Goal: Complete application form

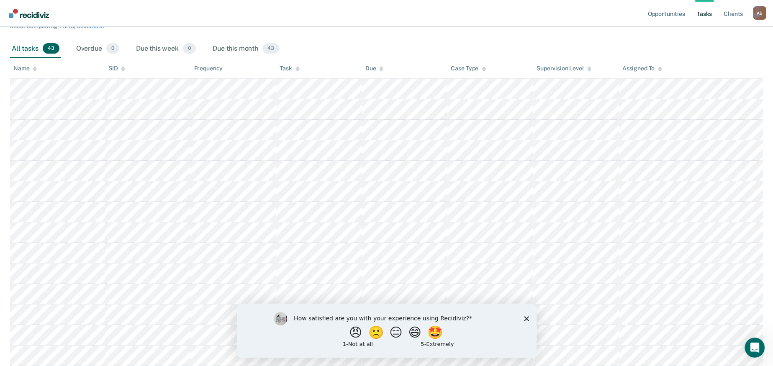
scroll to position [65, 0]
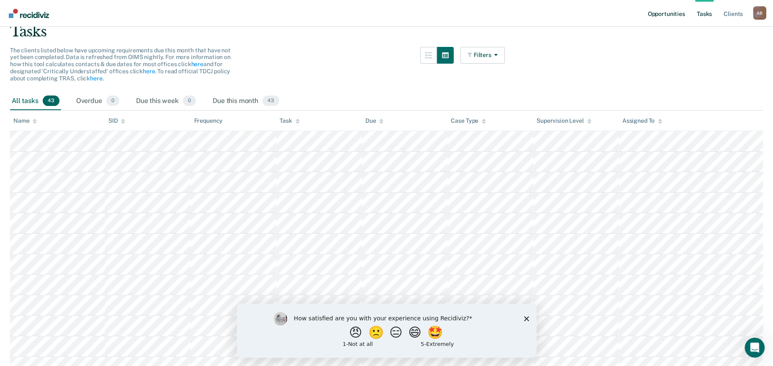
click at [673, 9] on link "Opportunities" at bounding box center [665, 13] width 41 height 27
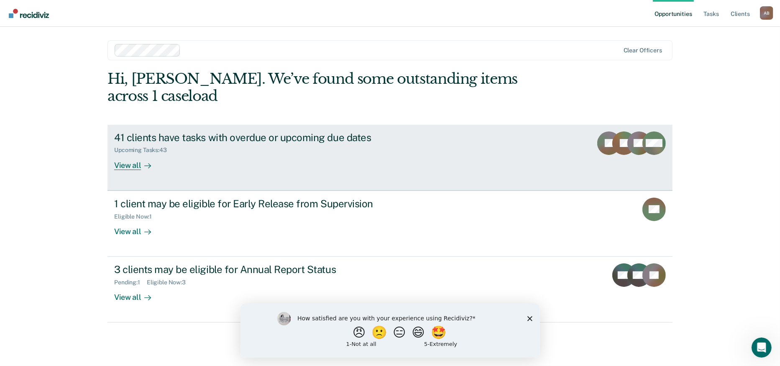
click at [144, 164] on icon at bounding box center [147, 165] width 7 height 7
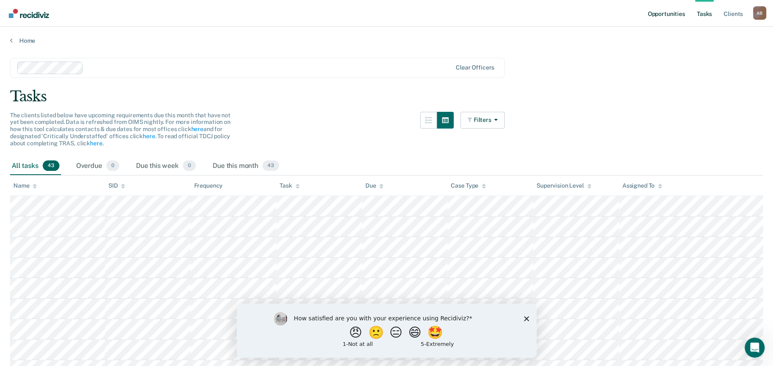
click at [649, 13] on link "Opportunities" at bounding box center [665, 13] width 41 height 27
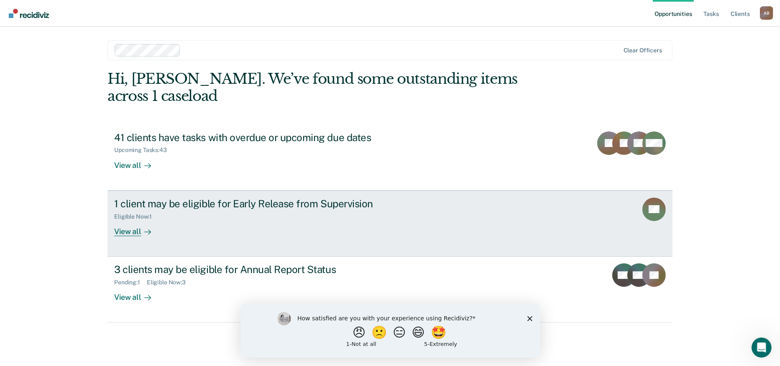
click at [147, 230] on icon at bounding box center [147, 231] width 7 height 7
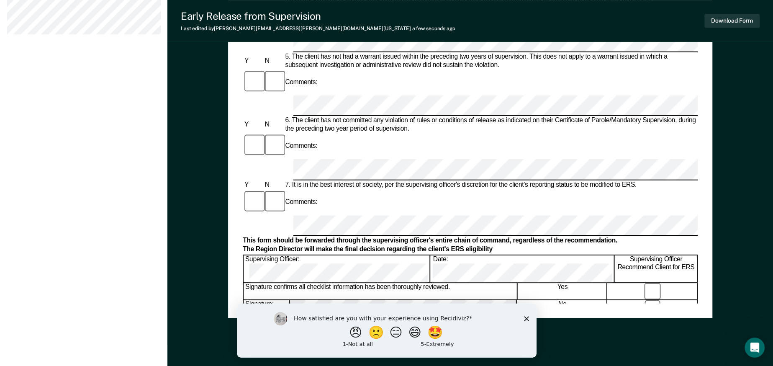
scroll to position [400, 0]
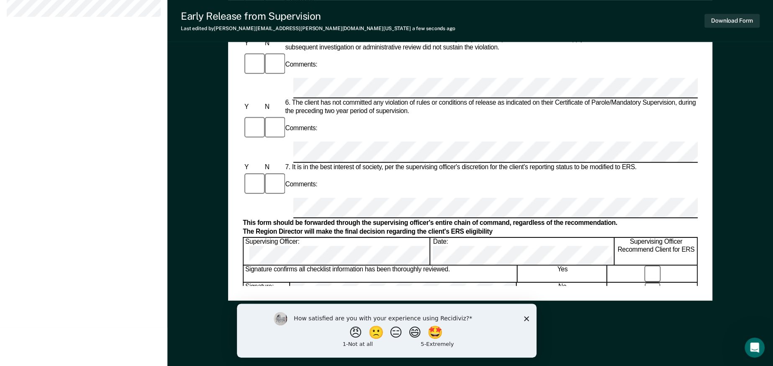
click at [522, 318] on div "How satisfied are you with your experience using Recidiviz? 😠 🙁 😑 😄 🤩 1 - Not a…" at bounding box center [386, 330] width 300 height 54
click at [525, 315] on icon "Close survey" at bounding box center [525, 317] width 5 height 5
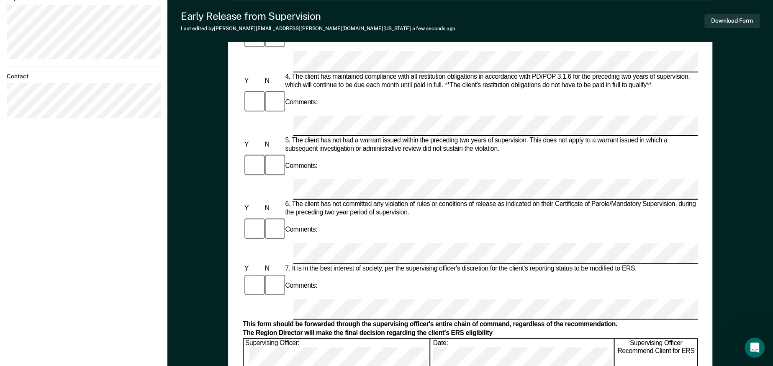
scroll to position [366, 0]
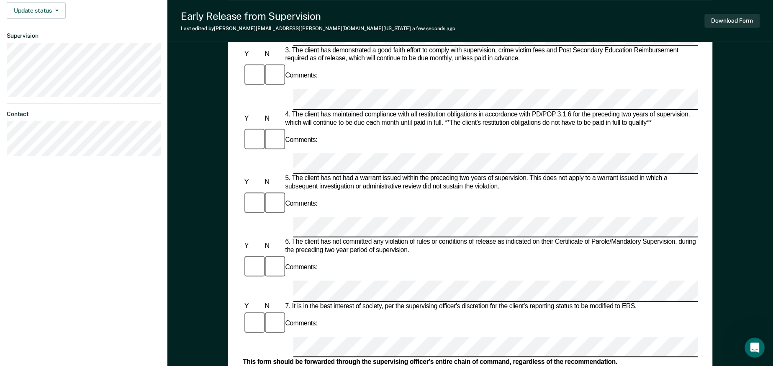
scroll to position [243, 0]
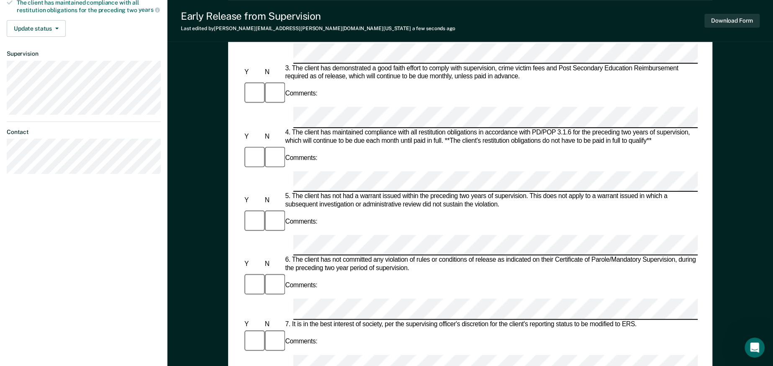
click at [438, 328] on div "Comments:" at bounding box center [470, 341] width 455 height 26
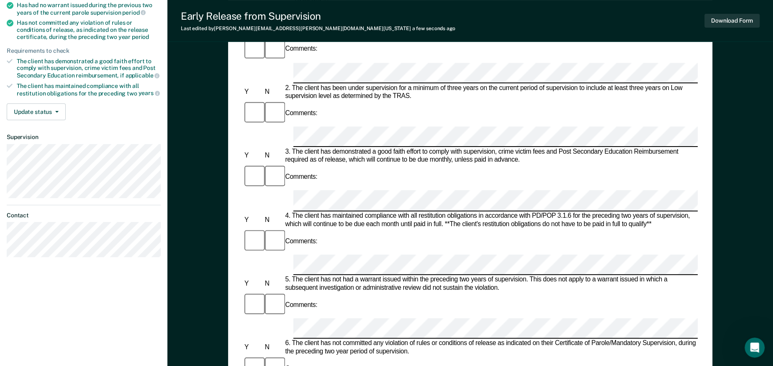
scroll to position [0, 0]
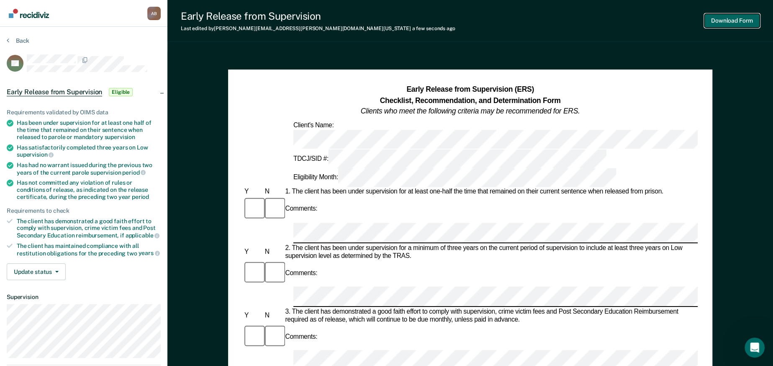
click at [730, 21] on button "Download Form" at bounding box center [731, 21] width 55 height 14
